Goal: Find specific page/section

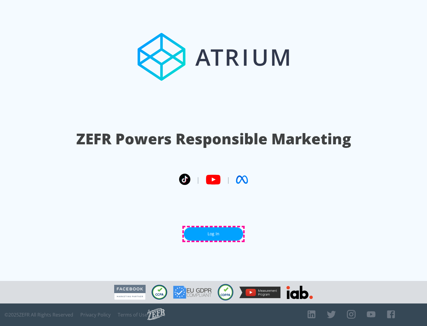
click at [213, 234] on link "Log In" at bounding box center [213, 233] width 59 height 13
